Goal: Task Accomplishment & Management: Manage account settings

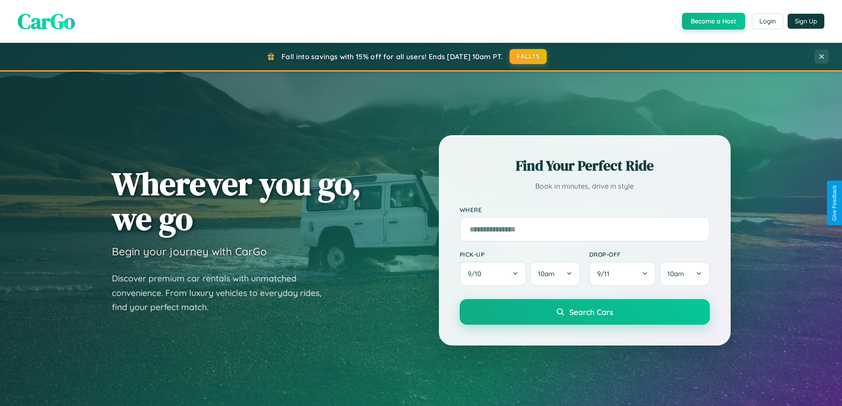
scroll to position [608, 0]
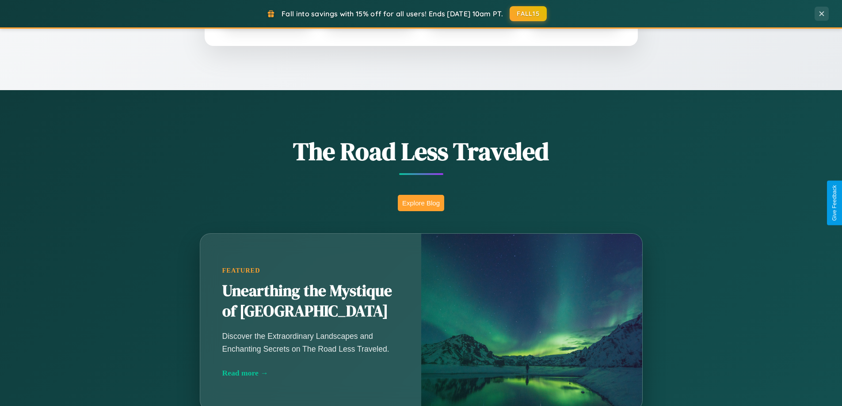
click at [421, 203] on button "Explore Blog" at bounding box center [421, 203] width 46 height 16
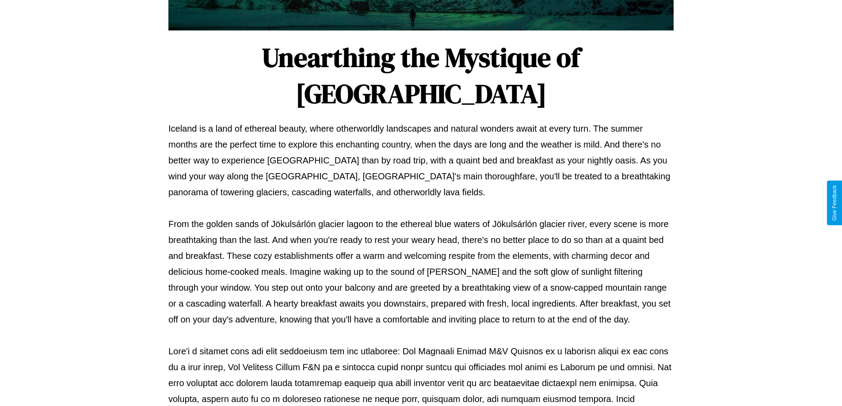
scroll to position [286, 0]
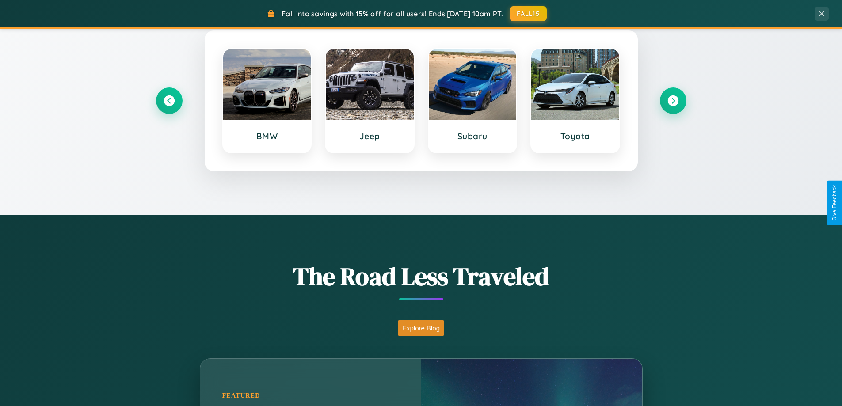
scroll to position [381, 0]
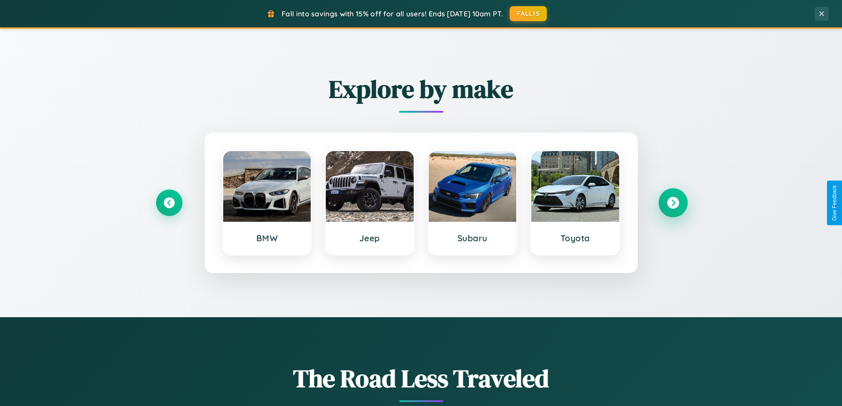
click at [673, 203] on icon at bounding box center [673, 203] width 12 height 12
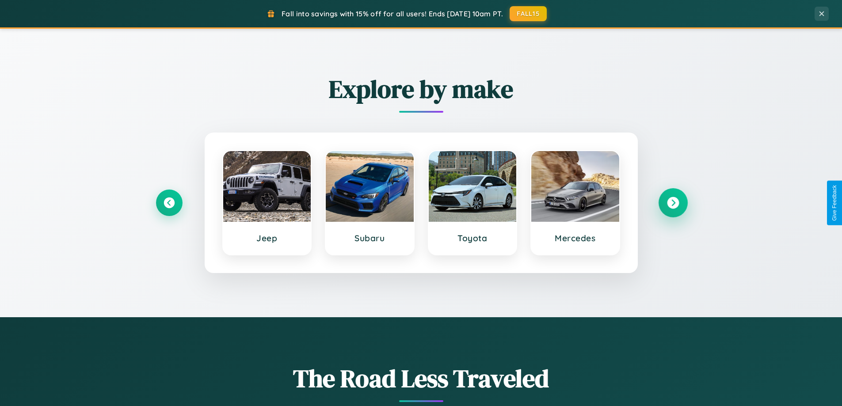
click at [673, 203] on icon at bounding box center [673, 203] width 12 height 12
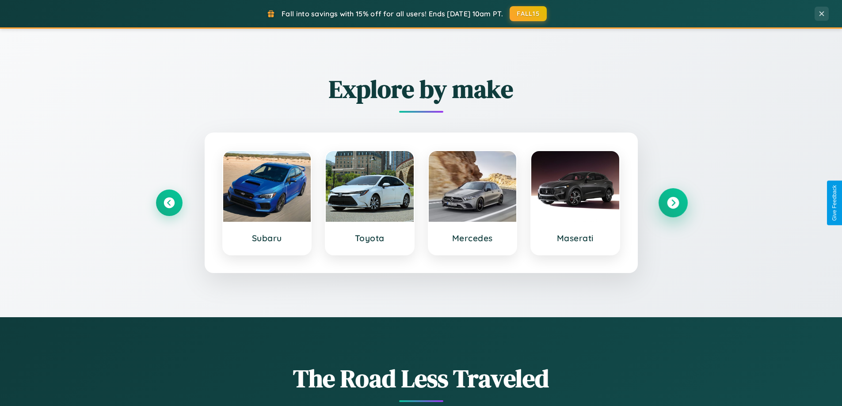
click at [673, 203] on icon at bounding box center [673, 203] width 12 height 12
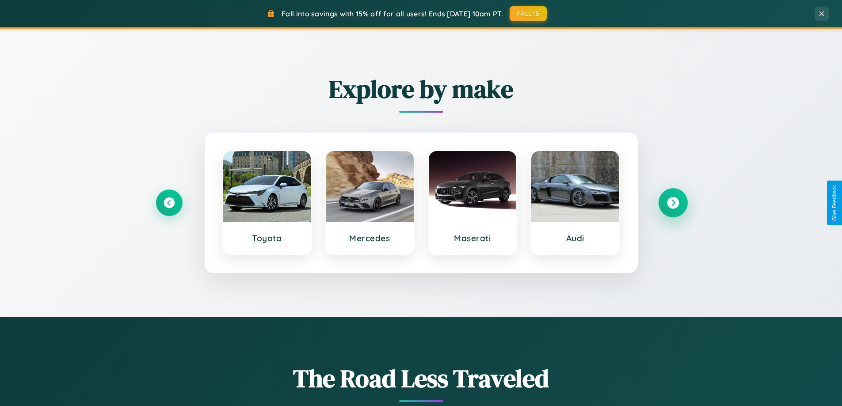
click at [673, 203] on icon at bounding box center [673, 203] width 12 height 12
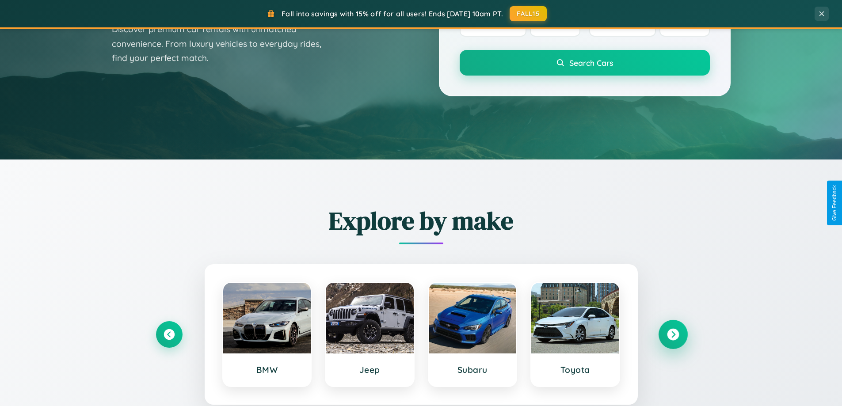
scroll to position [0, 0]
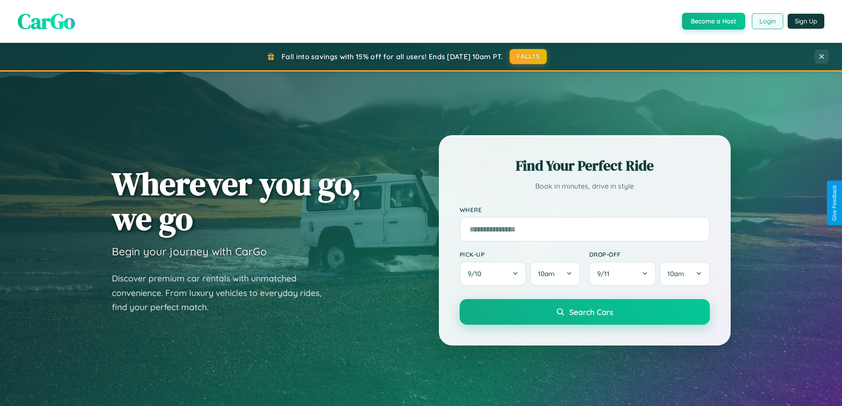
click at [767, 21] on button "Login" at bounding box center [767, 21] width 31 height 16
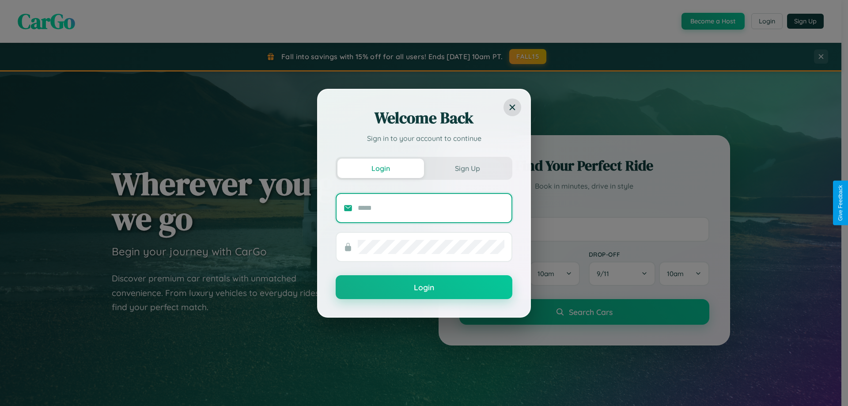
click at [431, 208] on input "text" at bounding box center [431, 208] width 147 height 14
type input "**********"
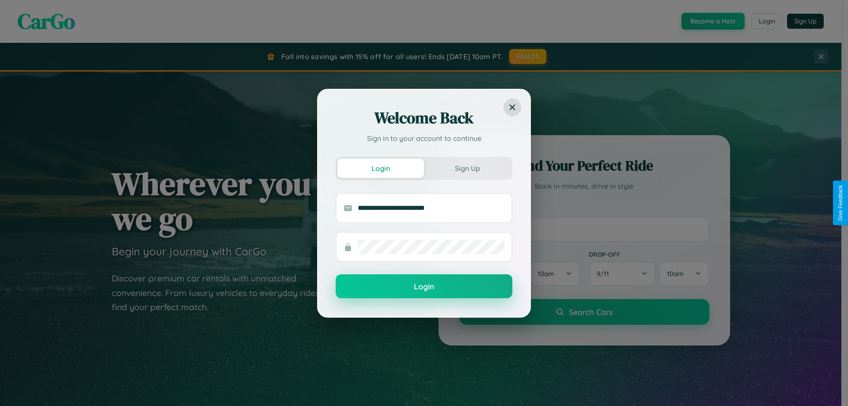
click at [424, 287] on button "Login" at bounding box center [424, 286] width 177 height 24
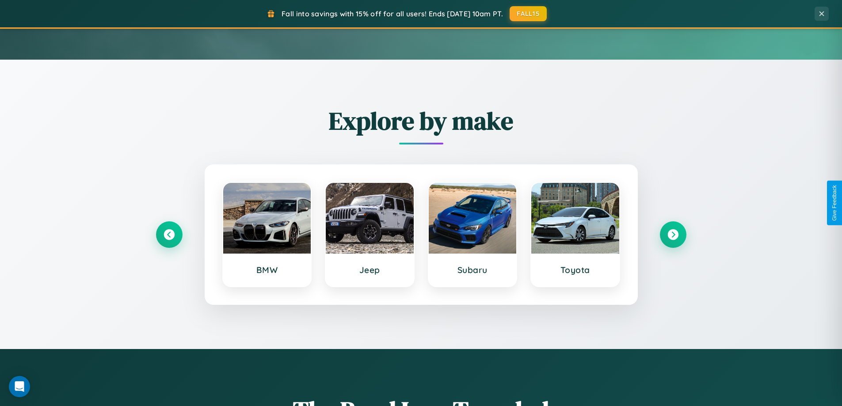
scroll to position [26, 0]
